Goal: Task Accomplishment & Management: Complete application form

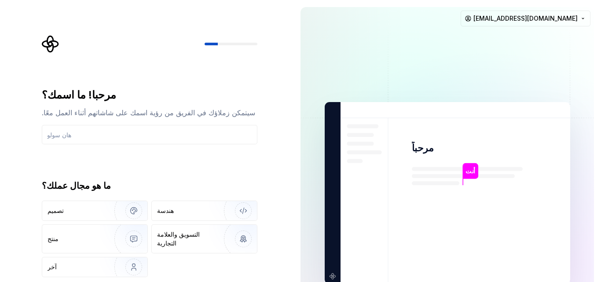
click at [286, 174] on div "مرحبا! ما اسمك؟ سيتمكن زملاؤك في الفريق من رؤية اسمك على شاشاتهم أثناء العمل مع…" at bounding box center [147, 193] width 294 height 387
click at [586, 168] on img at bounding box center [447, 193] width 357 height 416
click at [261, 262] on div "مرحبا! ما اسمك؟ سيتمكن زملاؤك في الفريق من رؤية اسمك على شاشاتهم أثناء العمل مع…" at bounding box center [153, 171] width 232 height 272
click at [268, 261] on div "مرحبا! ما اسمك؟ سيتمكن زملاؤك في الفريق من رؤية اسمك على شاشاتهم أثناء العمل مع…" at bounding box center [153, 171] width 232 height 272
click at [57, 263] on div "آخر" at bounding box center [70, 267] width 44 height 9
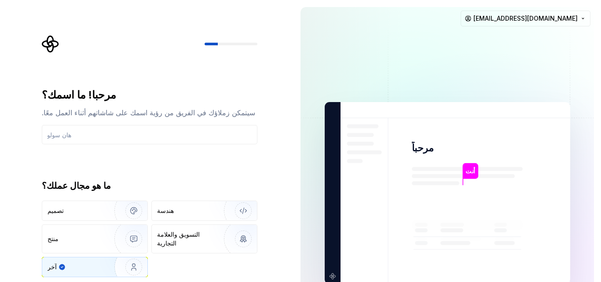
drag, startPoint x: 599, startPoint y: 40, endPoint x: 600, endPoint y: 121, distance: 80.6
click at [601, 118] on div "أنت مرحباً أنت ت ب +3 توماس بروك جيمي [EMAIL_ADDRESS][DOMAIN_NAME]" at bounding box center [448, 193] width 308 height 387
click at [111, 142] on input "text" at bounding box center [150, 134] width 216 height 19
click at [214, 43] on div at bounding box center [211, 44] width 13 height 3
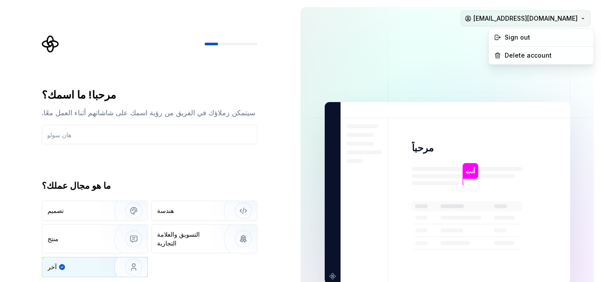
click at [579, 20] on html "النص الأصلي تقييم هذه الترجمة سيتم استخدام ملاحظاتك وآرائك للمساعدة في تحسين "ت…" at bounding box center [300, 141] width 601 height 282
click at [589, 73] on html "النص الأصلي تقييم هذه الترجمة سيتم استخدام ملاحظاتك وآرائك للمساعدة في تحسين "ت…" at bounding box center [300, 141] width 601 height 282
click at [238, 184] on div "ما هو مجال عملك؟" at bounding box center [150, 186] width 216 height 12
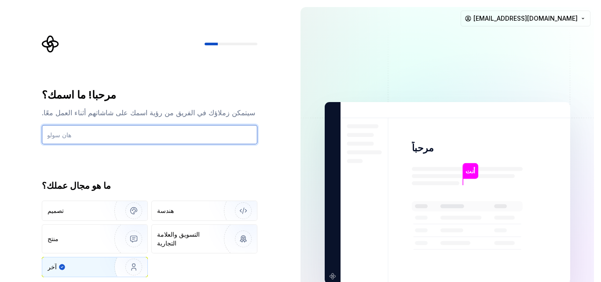
click at [79, 134] on input "text" at bounding box center [150, 134] width 216 height 19
type input "l"
type input "lpl]"
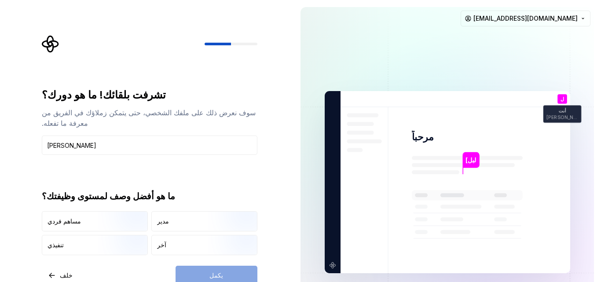
type input "[PERSON_NAME]"
click at [284, 190] on div "تشرفت بلقائك! ما هو دورك؟ سوف نعرض ذلك على ملفك الشخصي، حتى يتمكن زملاؤك في الف…" at bounding box center [147, 182] width 294 height 364
click at [428, 204] on icon at bounding box center [467, 229] width 111 height 79
drag, startPoint x: 448, startPoint y: 191, endPoint x: 479, endPoint y: 166, distance: 39.5
click at [452, 190] on g at bounding box center [467, 195] width 111 height 10
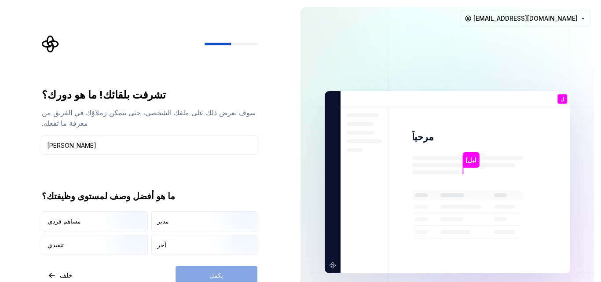
click at [479, 155] on img at bounding box center [447, 182] width 357 height 416
click at [408, 161] on img at bounding box center [447, 182] width 357 height 416
click at [428, 199] on icon at bounding box center [467, 229] width 111 height 79
drag, startPoint x: 459, startPoint y: 184, endPoint x: 220, endPoint y: 155, distance: 240.4
click at [220, 155] on div "تشرفت بلقائك! ما هو دورك؟ سوف نعرض ذلك على ملفك الشخصي، حتى يتمكن زملاؤك في الف…" at bounding box center [150, 171] width 216 height 167
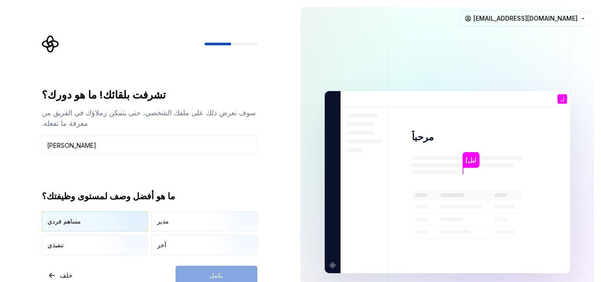
click at [62, 217] on font "مساهم فردي" at bounding box center [64, 220] width 33 height 7
click at [208, 268] on button "يكمل" at bounding box center [217, 275] width 82 height 19
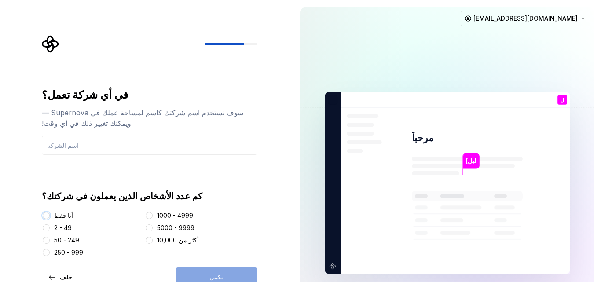
click at [44, 215] on button "أنا فقط" at bounding box center [46, 215] width 7 height 7
click at [240, 211] on div "1000 - 4999" at bounding box center [201, 215] width 113 height 9
click at [154, 145] on input "text" at bounding box center [150, 145] width 216 height 19
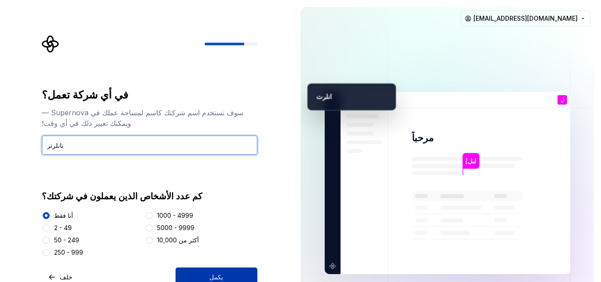
type input "تانلرتر"
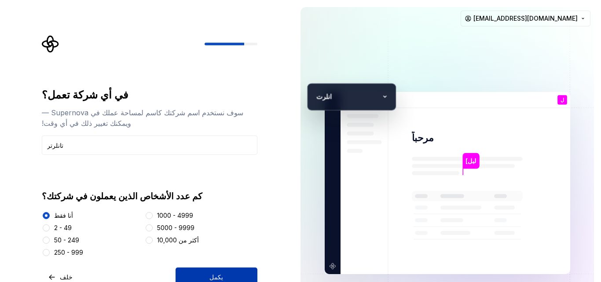
click at [223, 279] on button "يكمل" at bounding box center [217, 277] width 82 height 19
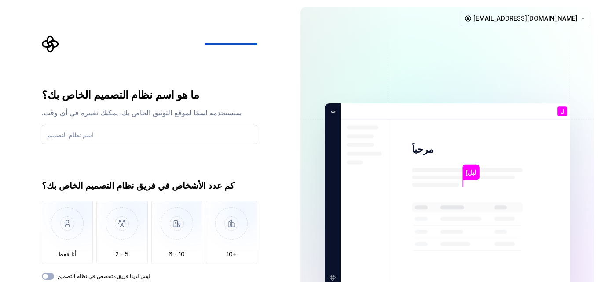
click at [70, 131] on input "text" at bounding box center [150, 134] width 216 height 19
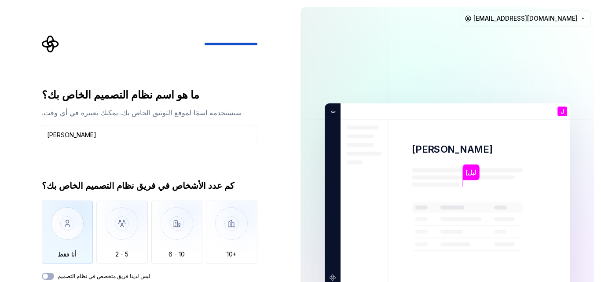
type input "[PERSON_NAME]"
click at [64, 230] on img "button" at bounding box center [68, 230] width 52 height 59
click at [51, 278] on button "ليس لدينا فريق متخصص في نظام التصميم" at bounding box center [48, 276] width 12 height 7
click at [46, 277] on span "button" at bounding box center [45, 276] width 5 height 5
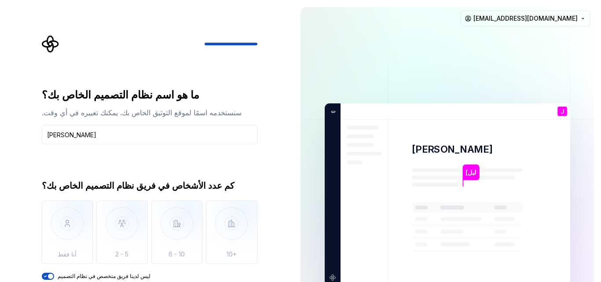
click at [261, 132] on div "ما هو اسم نظام التصميم الخاص بك؟ سنستخدمه اسمًا لموقع التوثيق الخاص بك. يمكنك ت…" at bounding box center [153, 172] width 232 height 275
click at [292, 172] on div "ما هو اسم نظام التصميم الخاص بك؟ سنستخدمه اسمًا لموقع التوثيق الخاص بك. يمكنك ت…" at bounding box center [147, 194] width 294 height 389
click at [601, 116] on div "لبل] [PERSON_NAME] ل أنت [PERSON_NAME] ب +3 ت انلر [PERSON_NAME] [EMAIL_ADDRESS…" at bounding box center [448, 194] width 308 height 389
click at [249, 173] on div "ما هو اسم نظام التصميم الخاص بك؟ سنستخدمه اسمًا لموقع التوثيق الخاص بك. يمكنك ت…" at bounding box center [150, 184] width 216 height 192
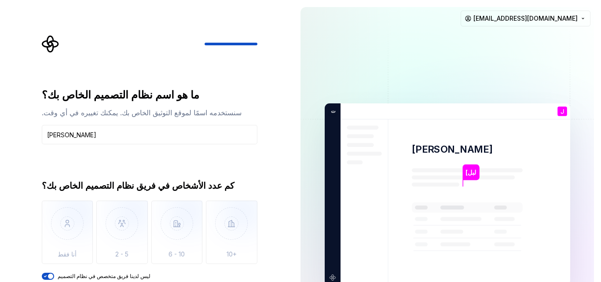
drag, startPoint x: 250, startPoint y: 171, endPoint x: 254, endPoint y: 191, distance: 20.2
click at [254, 190] on div "كم عدد الأشخاص في فريق نظام التصميم الخاص بك؟" at bounding box center [150, 186] width 216 height 12
click at [256, 191] on div "كم عدد الأشخاص في فريق نظام التصميم الخاص بك؟" at bounding box center [150, 186] width 216 height 12
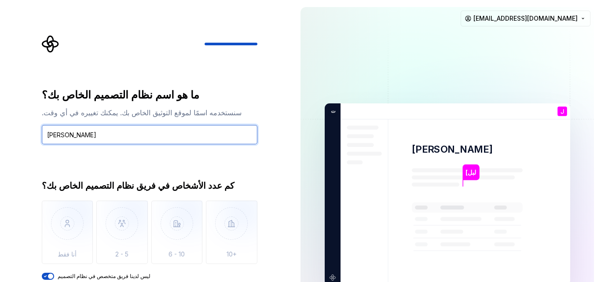
click at [84, 124] on div "ما هو اسم نظام التصميم الخاص بك؟ سنستخدمه اسمًا لموقع التوثيق الخاص بك. يمكنك ت…" at bounding box center [150, 116] width 216 height 56
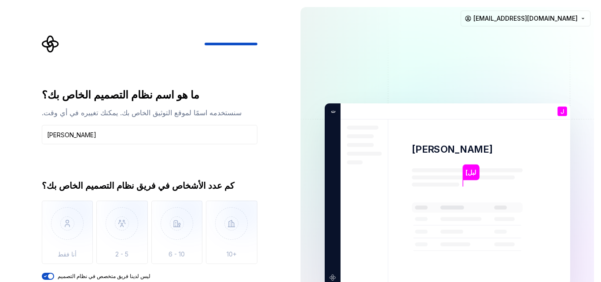
click at [512, 202] on rect at bounding box center [467, 207] width 111 height 10
click at [286, 92] on div "ما هو اسم نظام التصميم الخاص بك؟ سنستخدمه اسمًا لموقع التوثيق الخاص بك. يمكنك ت…" at bounding box center [147, 194] width 294 height 389
click at [289, 89] on div "ما هو اسم نظام التصميم الخاص بك؟ سنستخدمه اسمًا لموقع التوثيق الخاص بك. يمكنك ت…" at bounding box center [147, 194] width 294 height 389
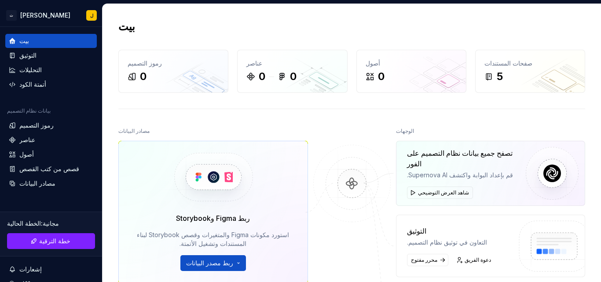
click at [194, 132] on div "مصادر البيانات" at bounding box center [213, 131] width 190 height 12
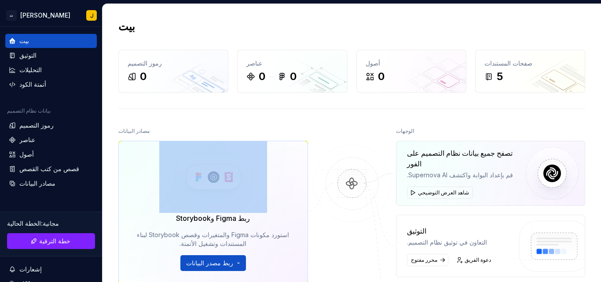
scroll to position [44, 0]
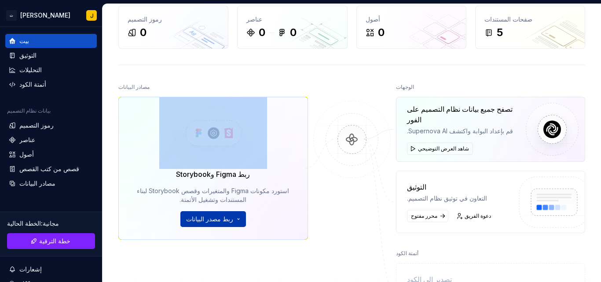
click at [233, 217] on button "ربط مصدر البيانات" at bounding box center [213, 219] width 66 height 16
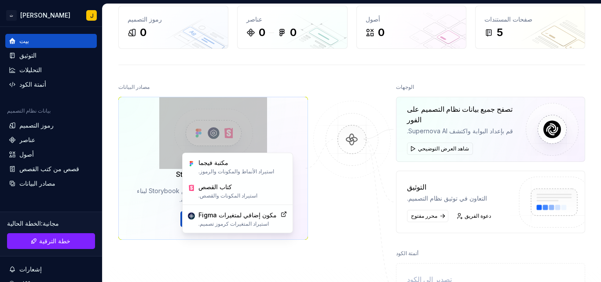
scroll to position [0, 0]
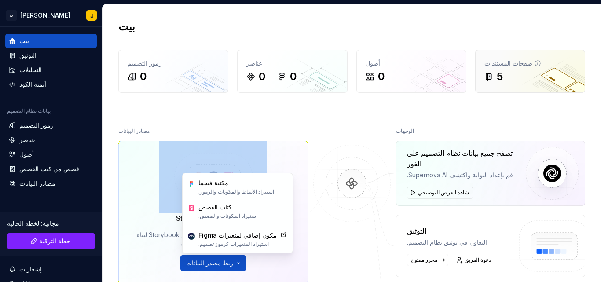
click at [531, 66] on div "صفحات المستندات" at bounding box center [531, 63] width 92 height 9
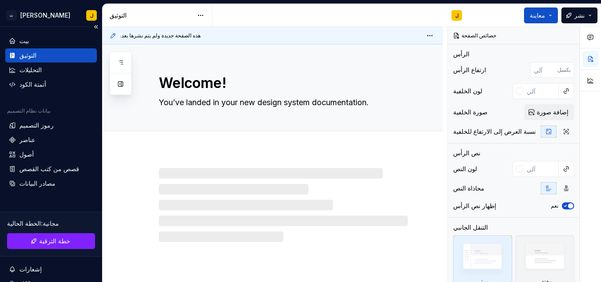
type textarea "*"
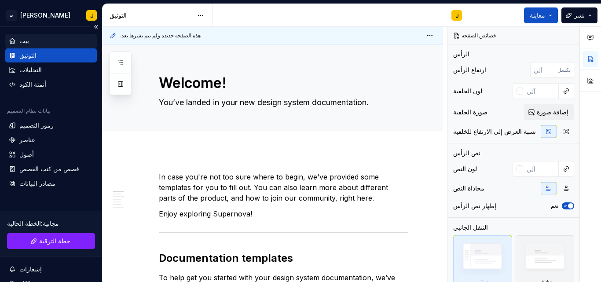
click at [17, 37] on div "بيت" at bounding box center [51, 41] width 85 height 9
